Goal: Information Seeking & Learning: Learn about a topic

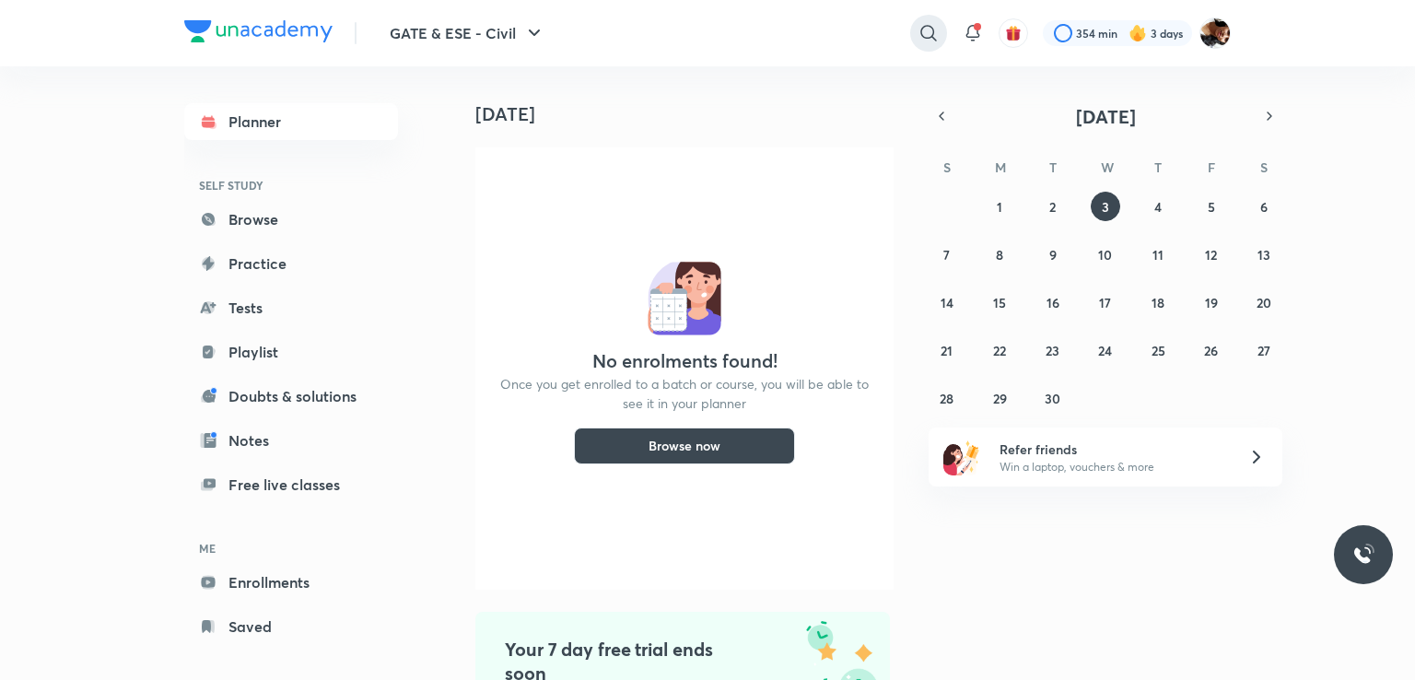
click at [926, 30] on icon at bounding box center [928, 33] width 22 height 22
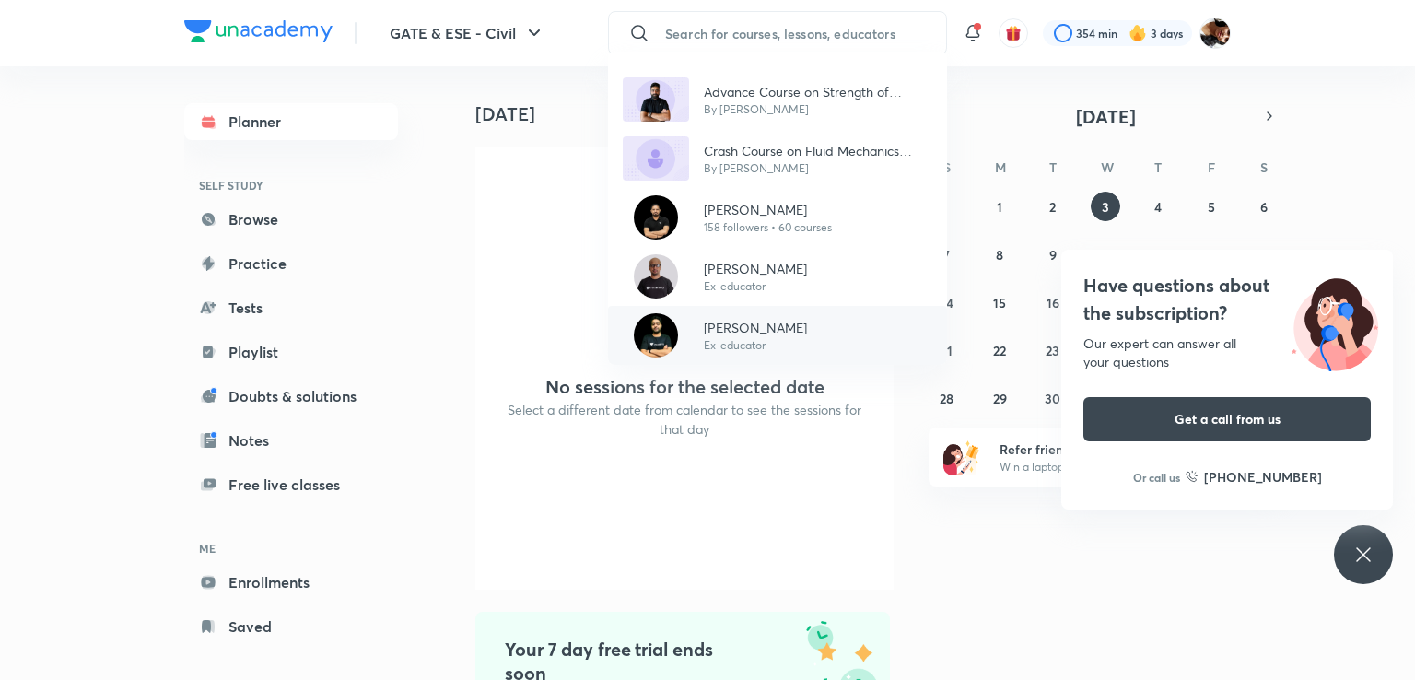
click at [747, 340] on p "Ex-educator" at bounding box center [755, 345] width 103 height 17
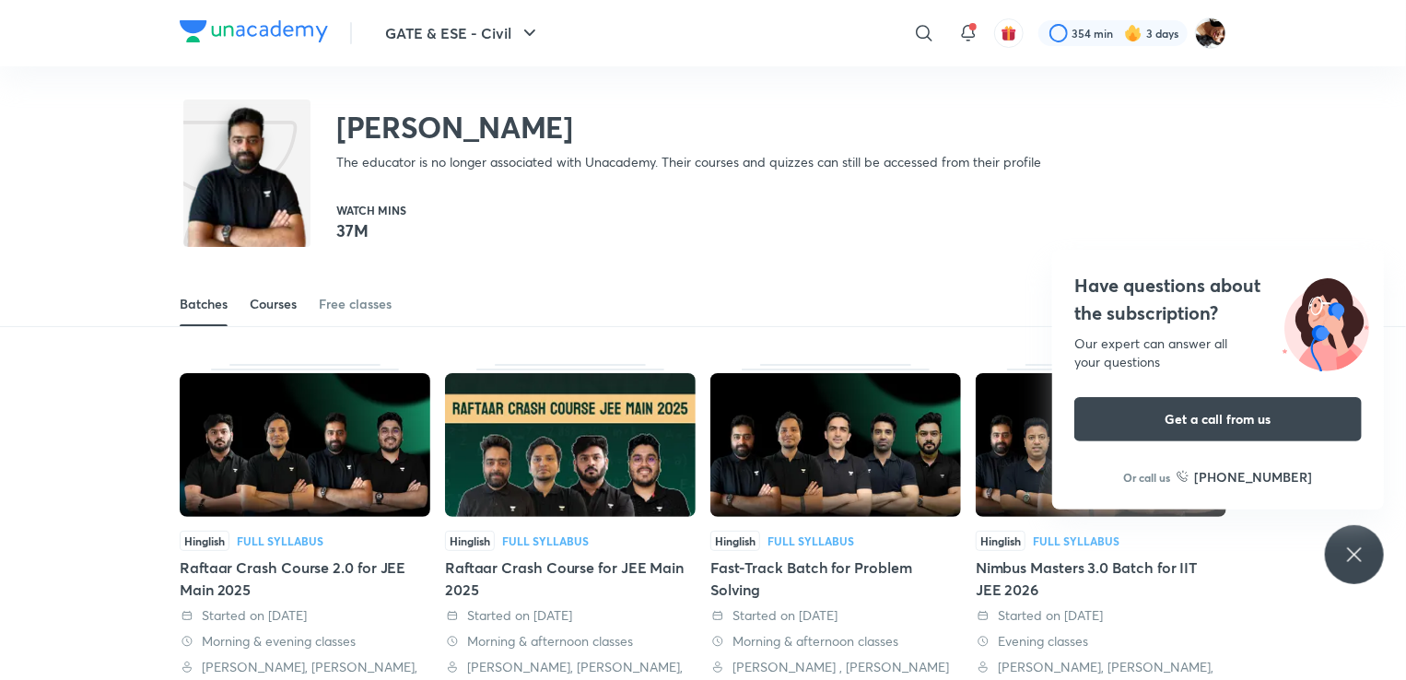
click at [280, 311] on div "Courses" at bounding box center [273, 304] width 47 height 18
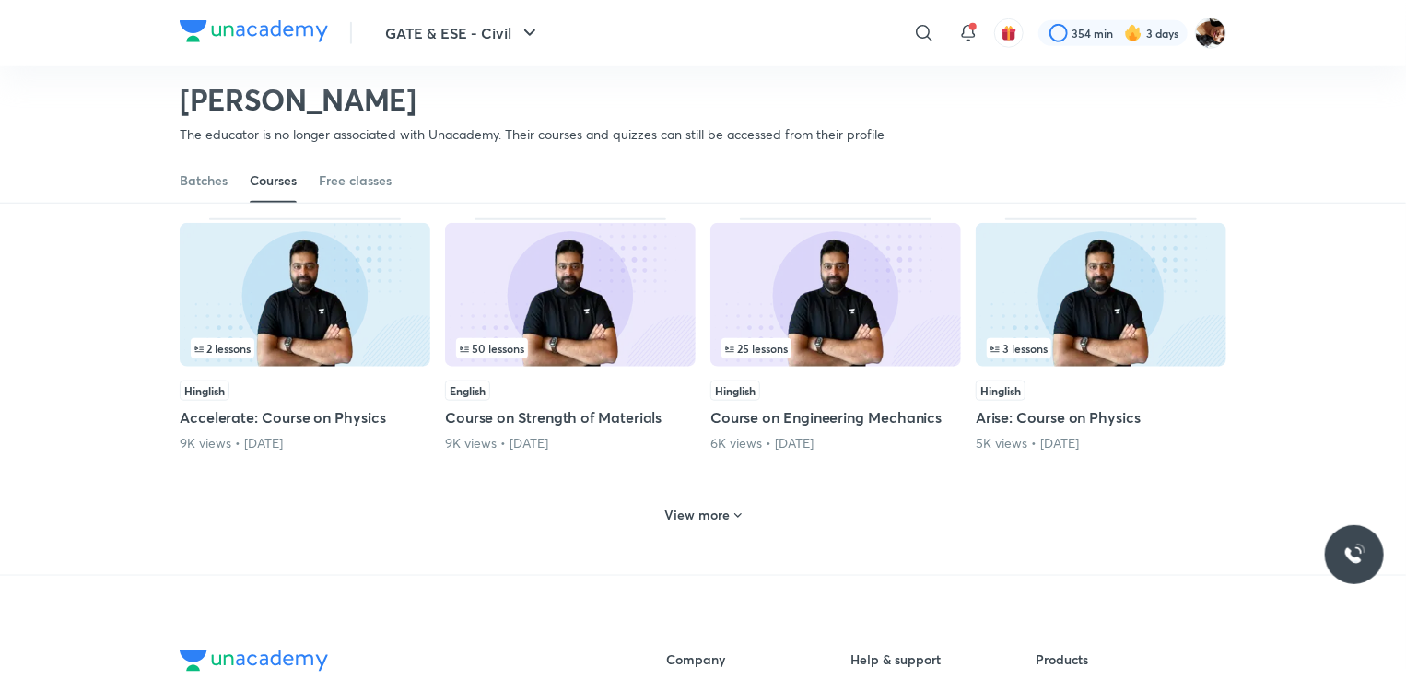
scroll to position [776, 0]
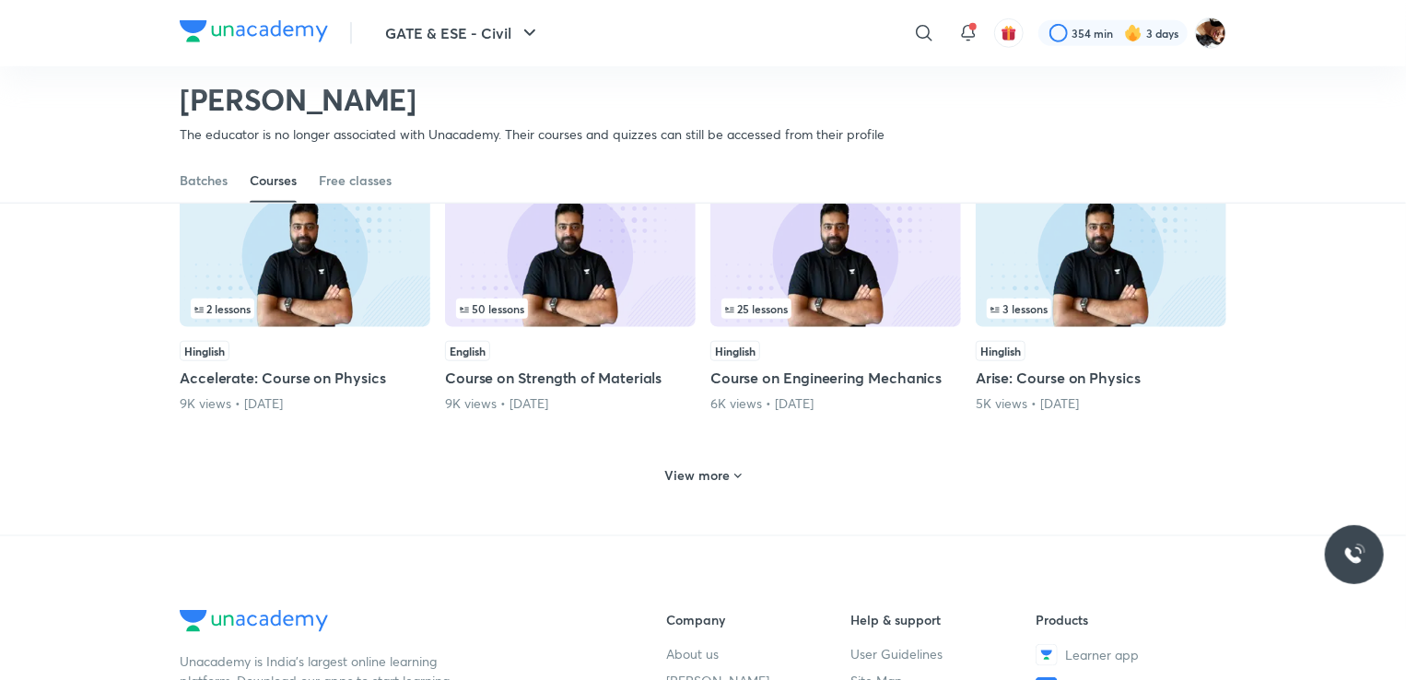
click at [598, 341] on div "English" at bounding box center [570, 351] width 251 height 20
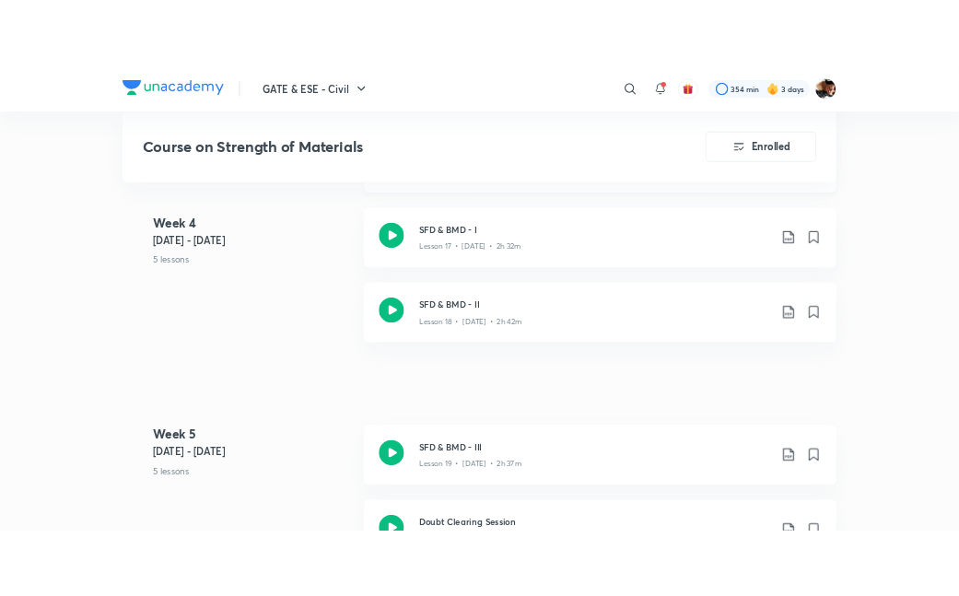
scroll to position [2782, 0]
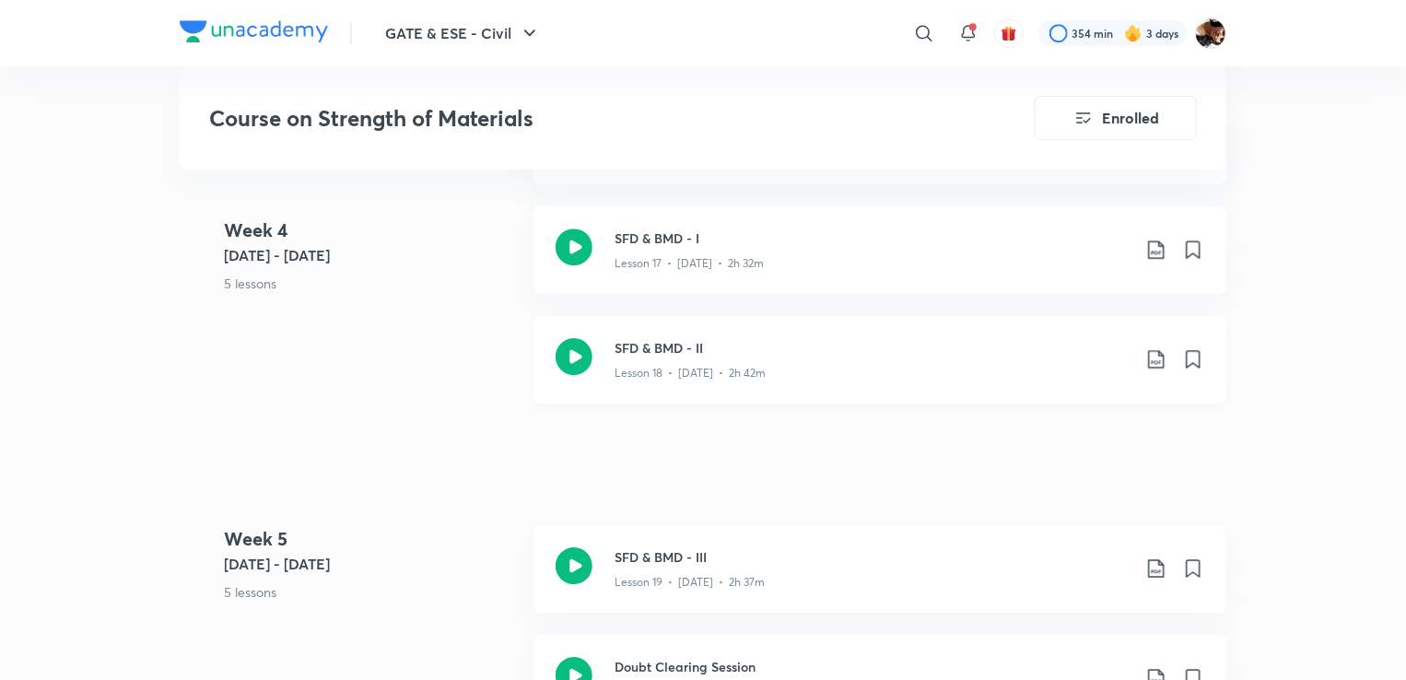
click at [582, 356] on icon at bounding box center [573, 356] width 37 height 37
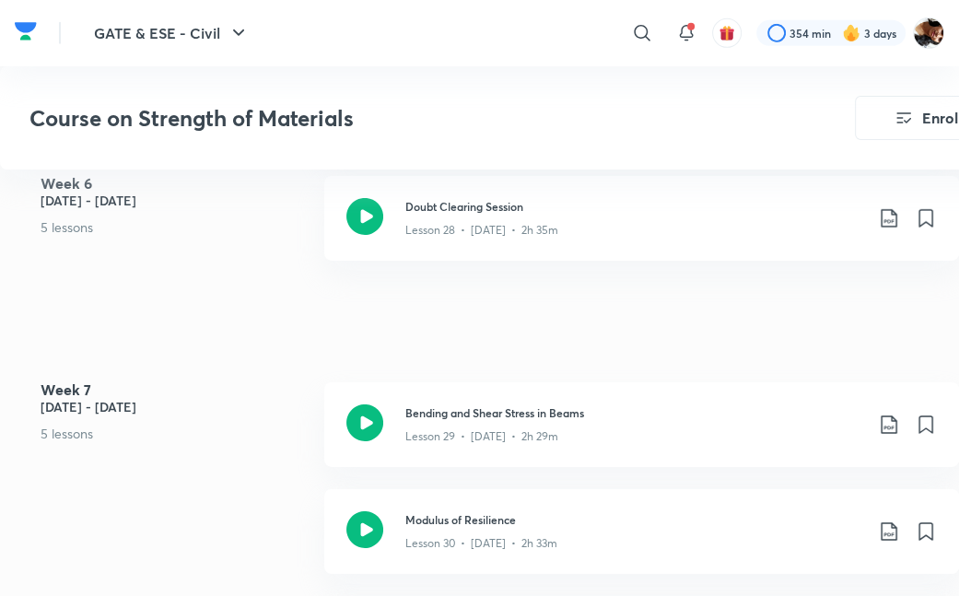
scroll to position [4174, 0]
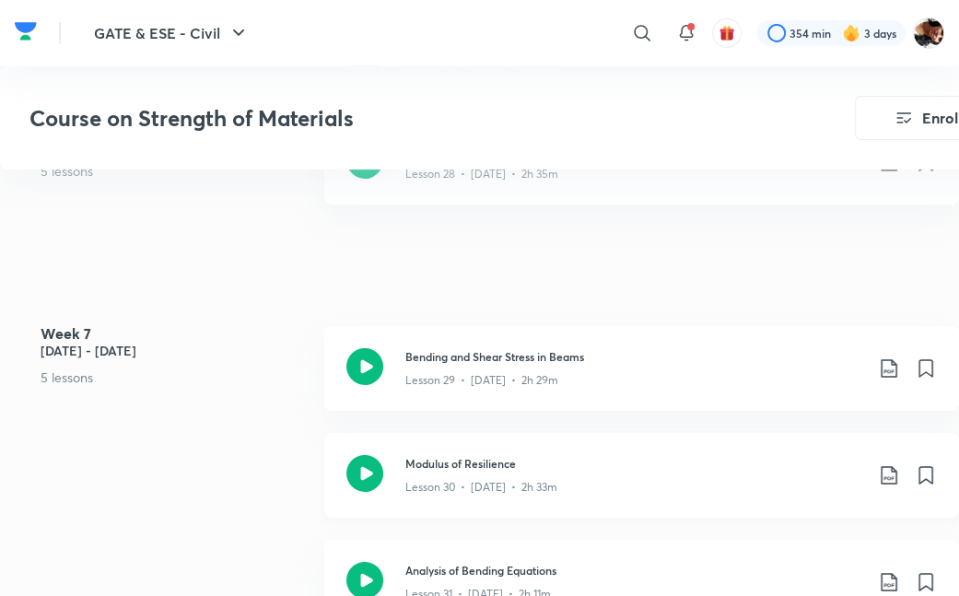
click at [365, 476] on icon at bounding box center [364, 473] width 37 height 37
